Goal: Download file/media

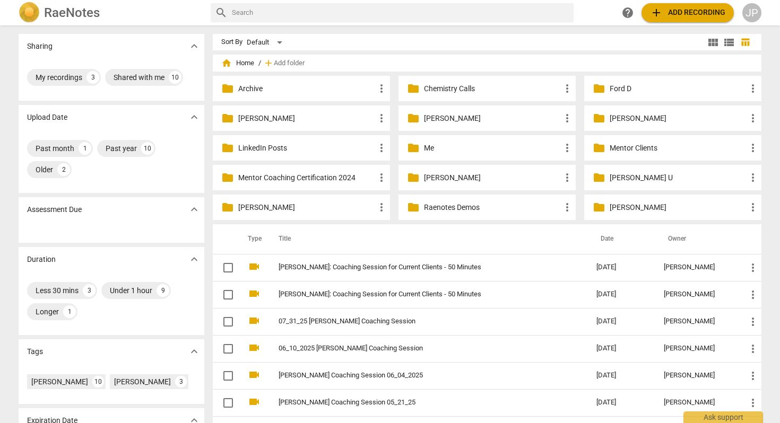
click at [614, 151] on p "Mentor Clients" at bounding box center [678, 148] width 137 height 11
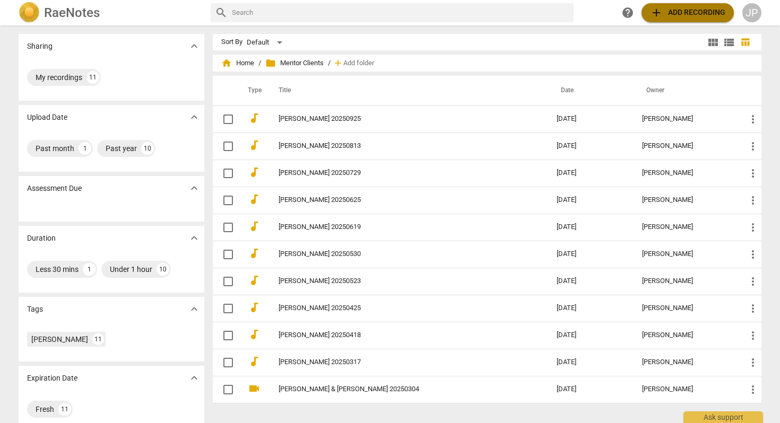
click at [686, 14] on span "add Add recording" at bounding box center [687, 12] width 75 height 13
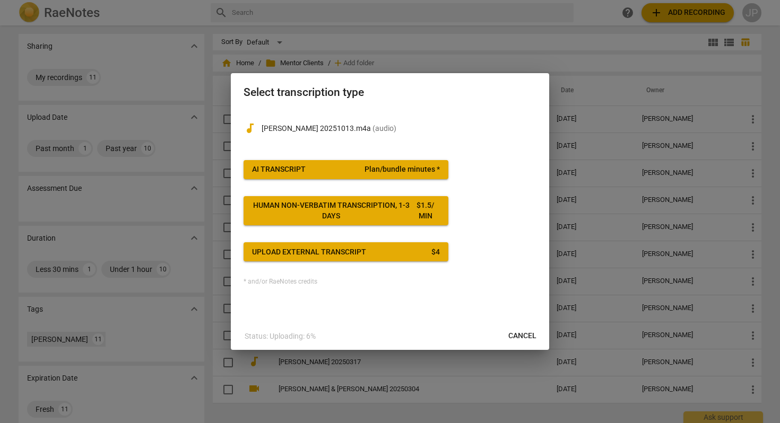
click at [283, 168] on div "AI Transcript" at bounding box center [279, 170] width 54 height 11
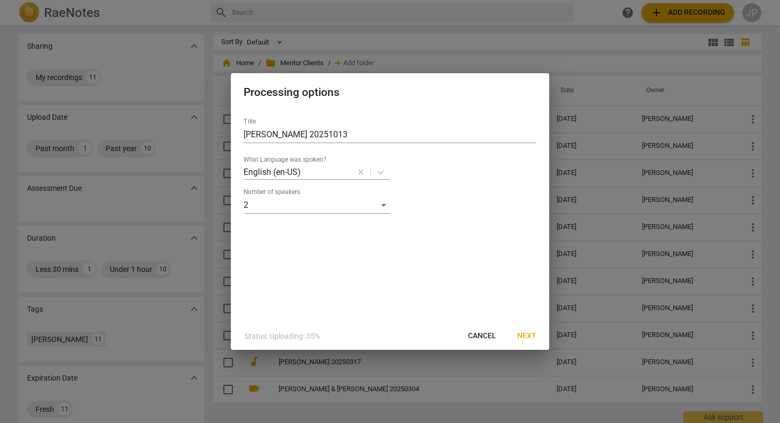
click at [526, 334] on span "Next" at bounding box center [526, 336] width 19 height 11
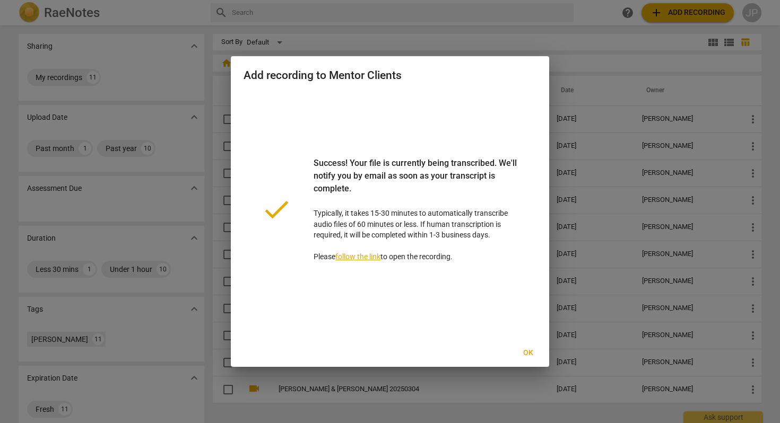
click at [526, 348] on span "Ok" at bounding box center [528, 353] width 17 height 11
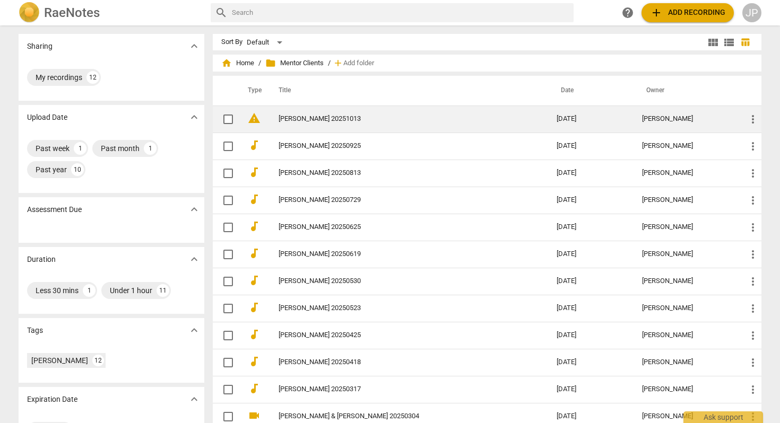
click at [363, 113] on td "[PERSON_NAME] 20251013" at bounding box center [407, 119] width 282 height 27
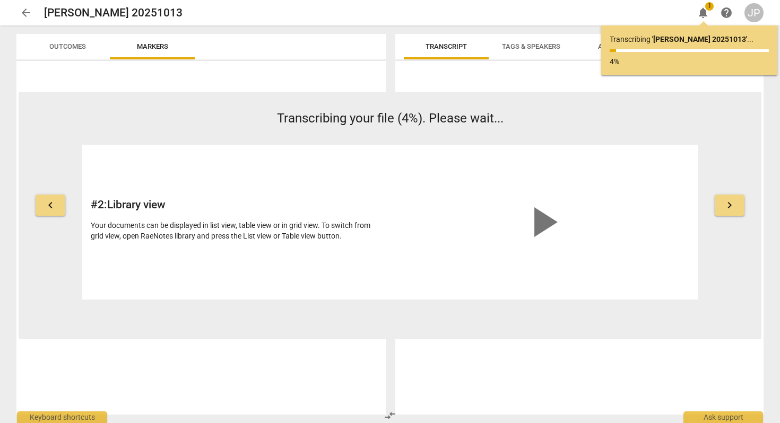
click at [25, 10] on span "arrow_back" at bounding box center [26, 12] width 13 height 13
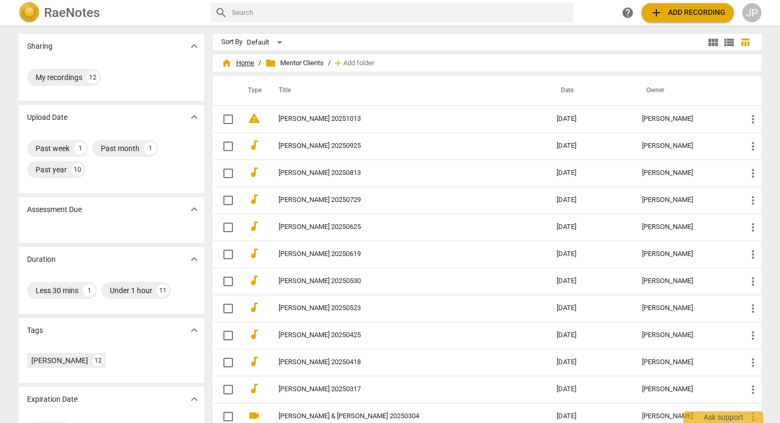
click at [248, 61] on span "home Home" at bounding box center [237, 63] width 33 height 11
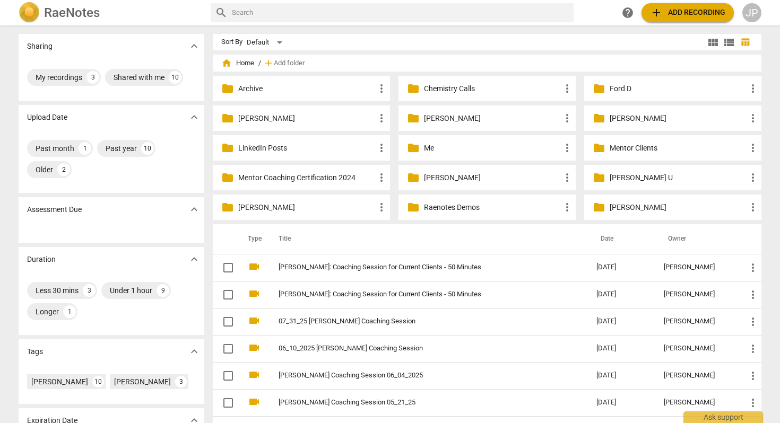
click at [444, 117] on p "[PERSON_NAME]" at bounding box center [492, 118] width 137 height 11
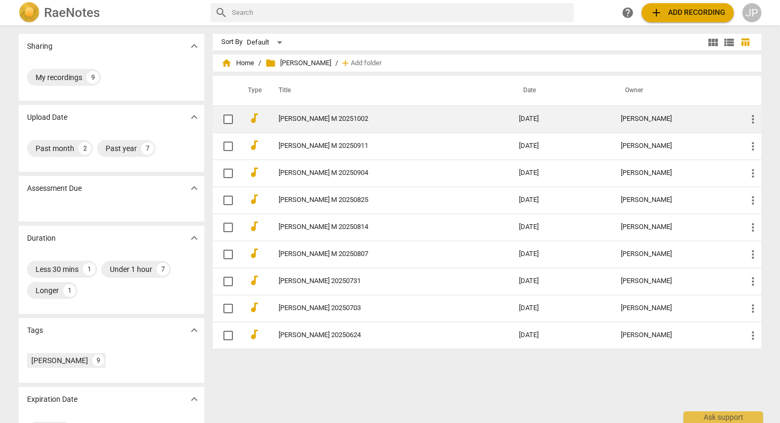
click at [301, 119] on link "[PERSON_NAME] M 20251002" at bounding box center [380, 119] width 202 height 8
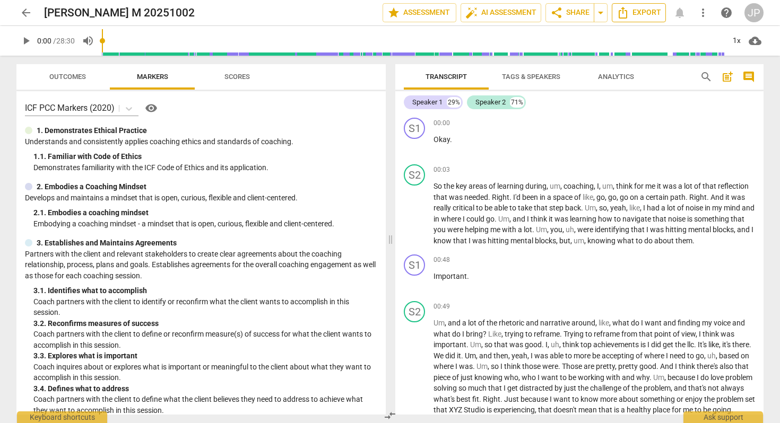
click at [640, 12] on span "Export" at bounding box center [639, 12] width 45 height 13
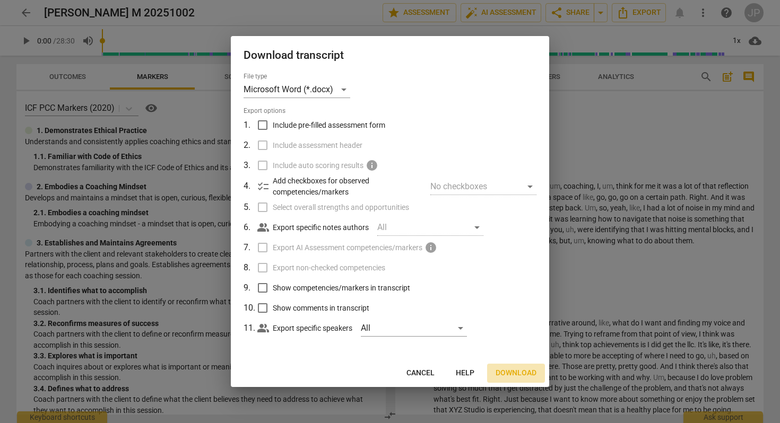
click at [520, 369] on span "Download" at bounding box center [516, 373] width 41 height 11
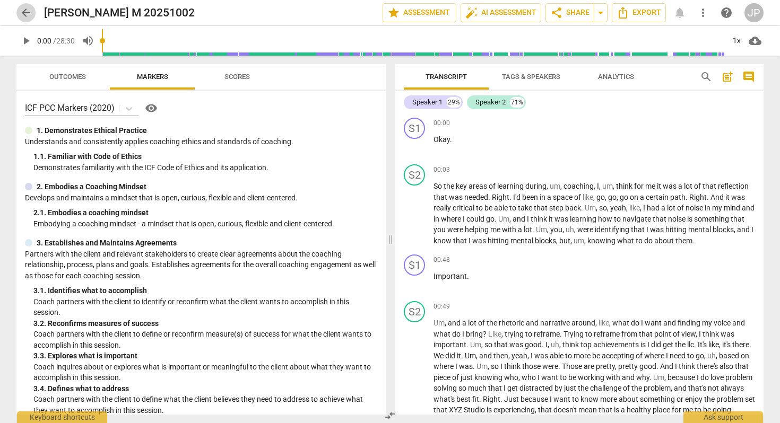
click at [25, 12] on span "arrow_back" at bounding box center [26, 12] width 13 height 13
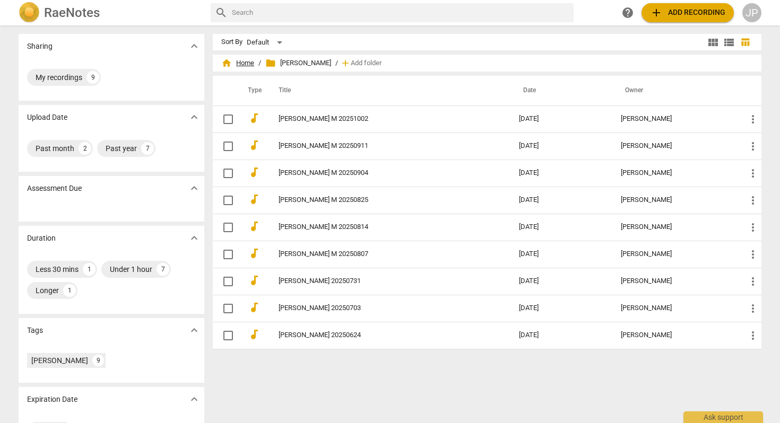
click at [244, 59] on span "home Home" at bounding box center [237, 63] width 33 height 11
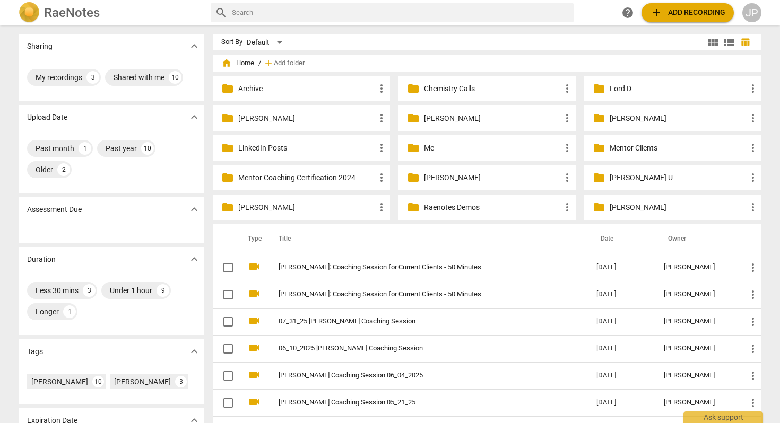
click at [270, 183] on p "Mentor Coaching Certification 2024" at bounding box center [306, 177] width 137 height 11
click at [627, 148] on p "Mentor Clients" at bounding box center [678, 148] width 137 height 11
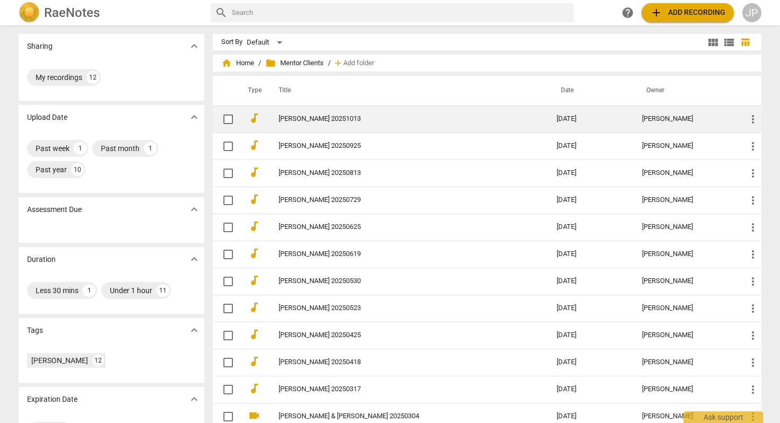
click at [300, 117] on link "[PERSON_NAME] 20251013" at bounding box center [399, 119] width 240 height 8
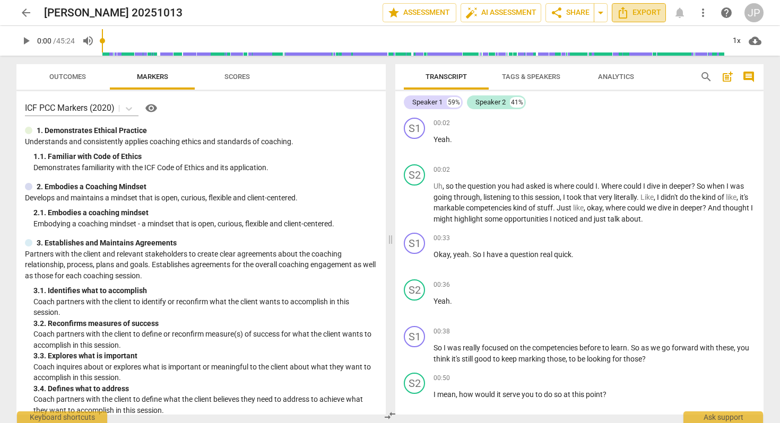
click at [637, 13] on span "Export" at bounding box center [639, 12] width 45 height 13
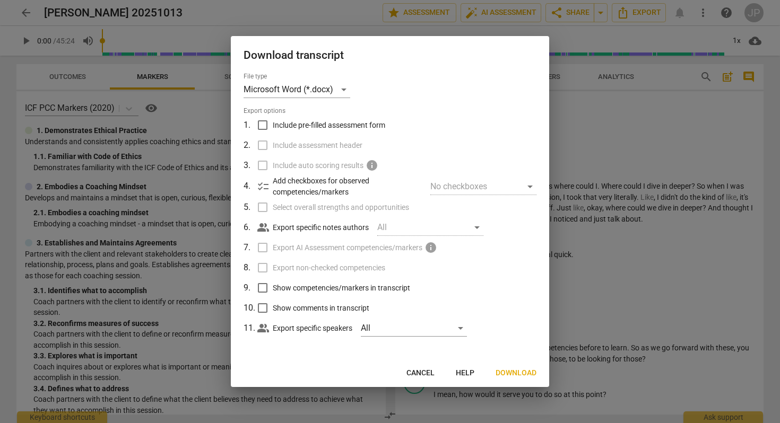
click at [517, 368] on span "Download" at bounding box center [516, 373] width 41 height 11
